Goal: Information Seeking & Learning: Find specific fact

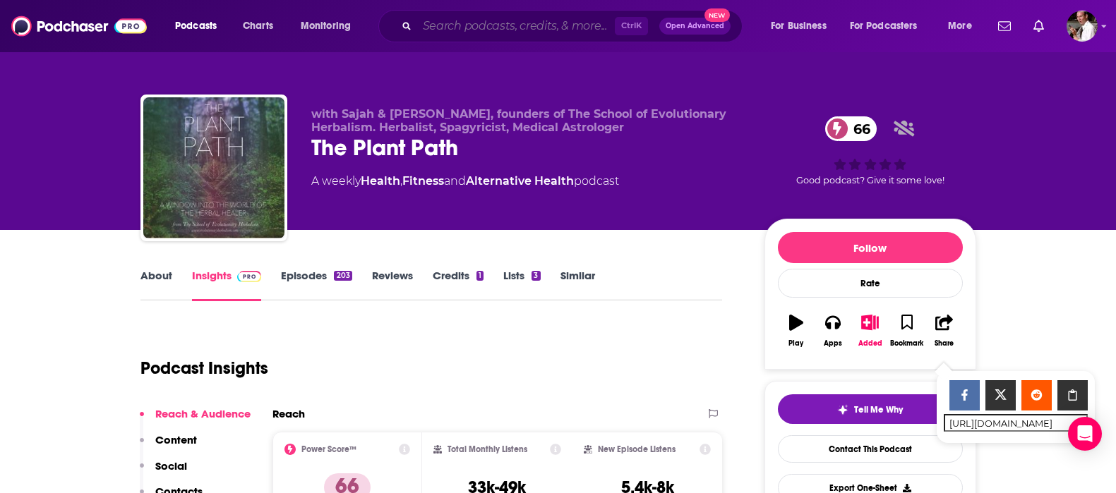
click at [473, 22] on input "Search podcasts, credits, & more..." at bounding box center [516, 26] width 198 height 23
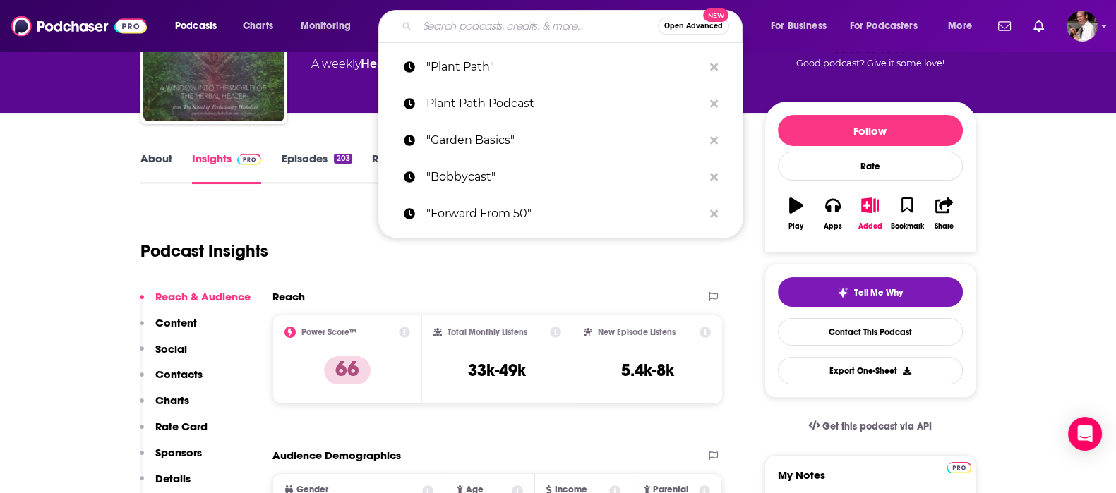
scroll to position [117, 0]
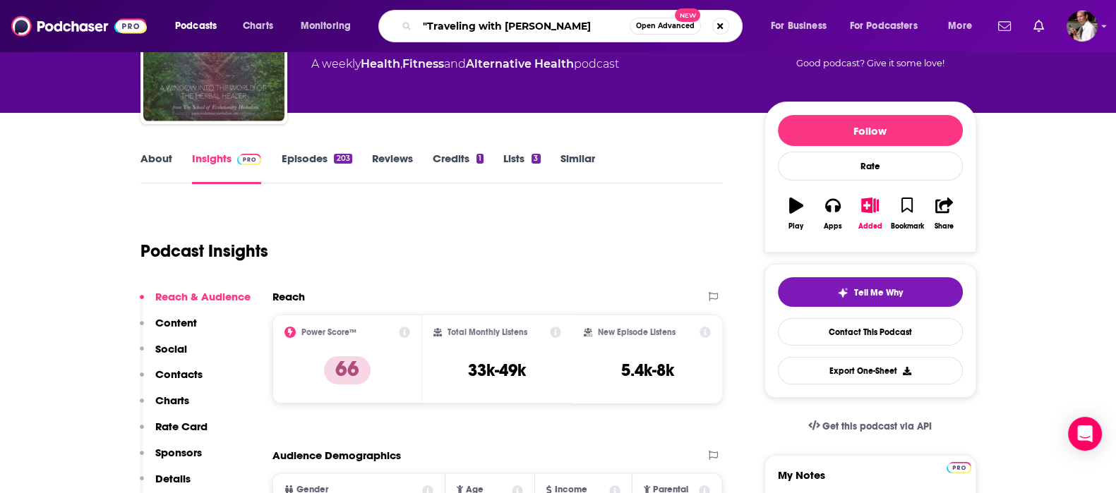
type input ""Traveling with [PERSON_NAME]""
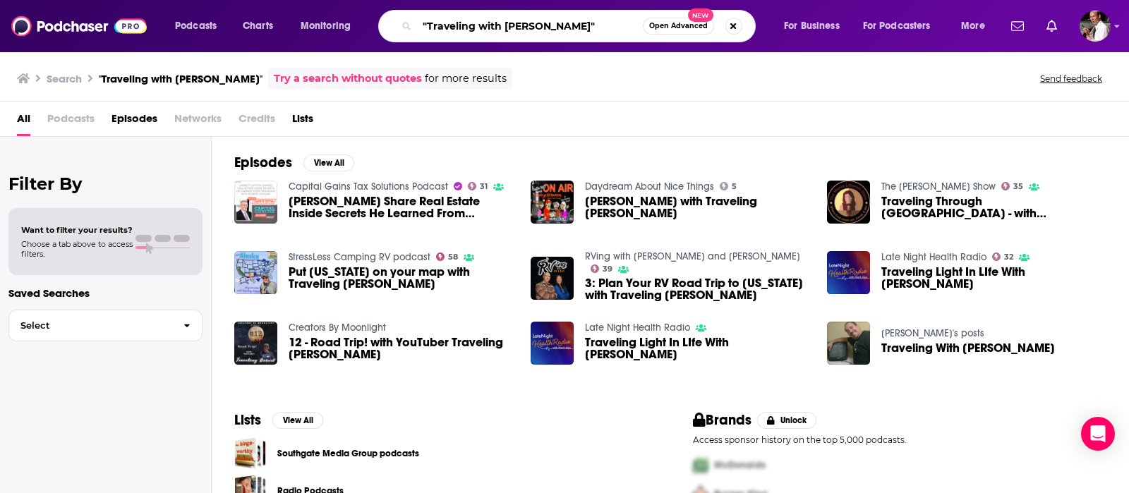
drag, startPoint x: 502, startPoint y: 26, endPoint x: 479, endPoint y: 26, distance: 22.6
click at [479, 26] on input ""Traveling with [PERSON_NAME]"" at bounding box center [530, 26] width 226 height 23
type input ""Traveling [PERSON_NAME]""
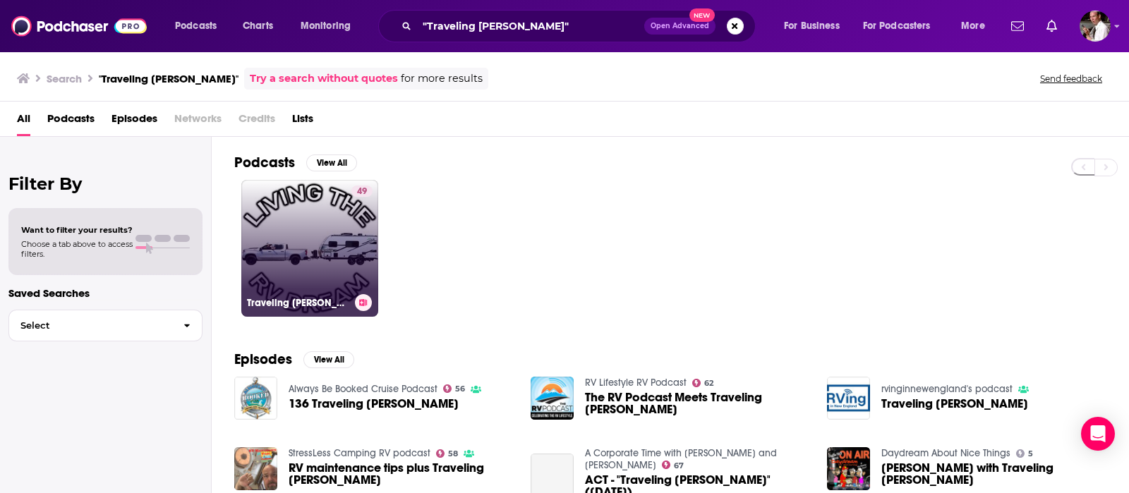
click at [318, 246] on link "49 Traveling [PERSON_NAME]" at bounding box center [309, 248] width 137 height 137
